Goal: Task Accomplishment & Management: Manage account settings

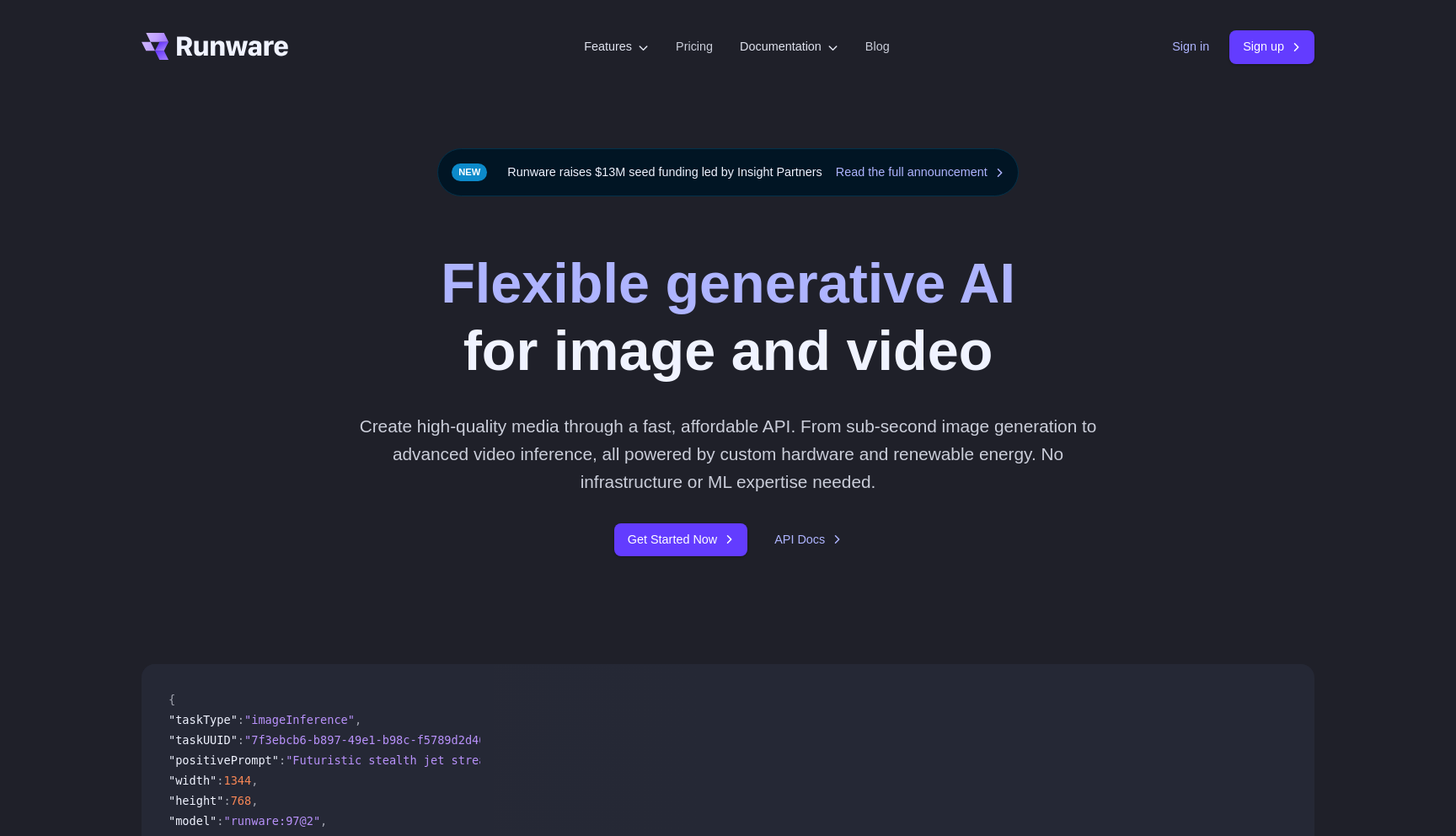
click at [1188, 47] on link "Sign in" at bounding box center [1191, 46] width 37 height 19
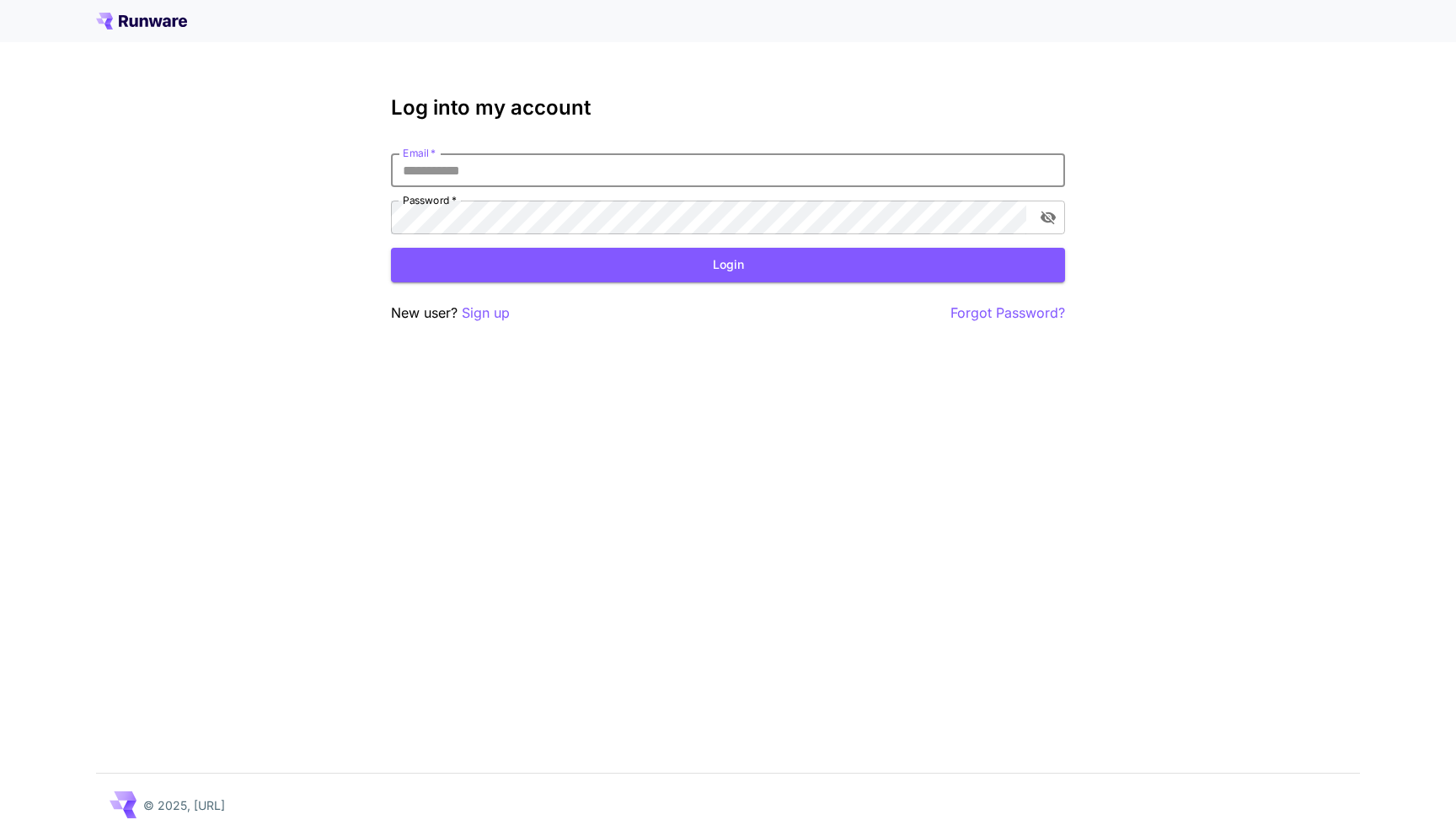
click at [625, 162] on input "Email   *" at bounding box center [728, 170] width 674 height 34
type input "**********"
click at [706, 262] on button "Login" at bounding box center [728, 265] width 674 height 35
